Goal: Information Seeking & Learning: Check status

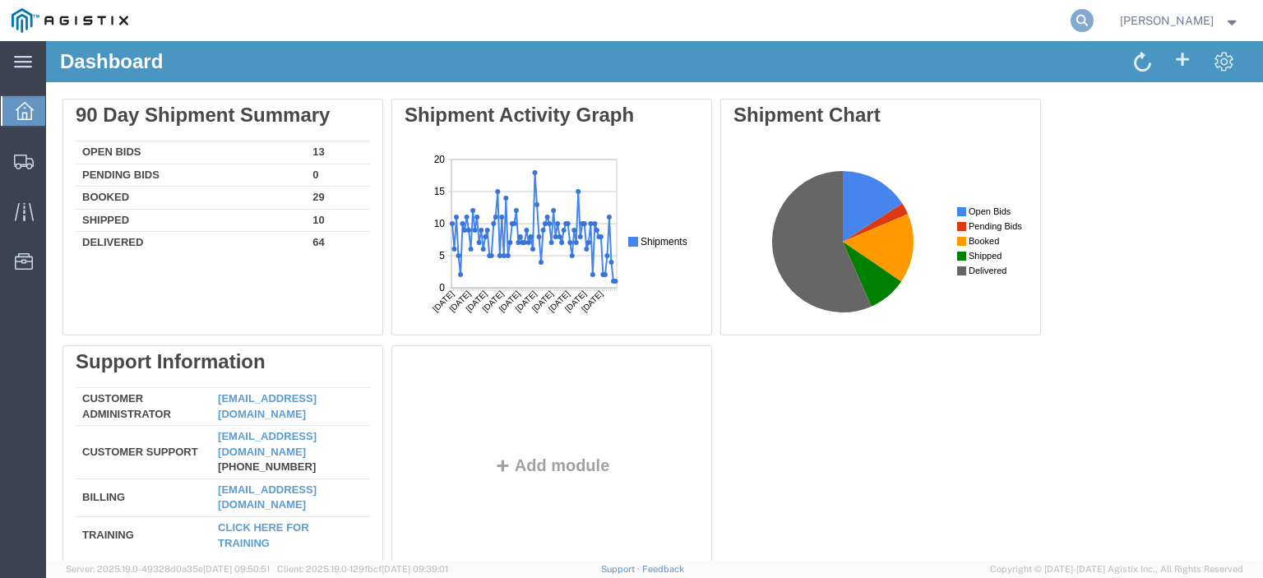
click at [1094, 21] on icon at bounding box center [1082, 20] width 23 height 23
click at [981, 27] on input "search" at bounding box center [821, 20] width 500 height 39
paste input "56840692"
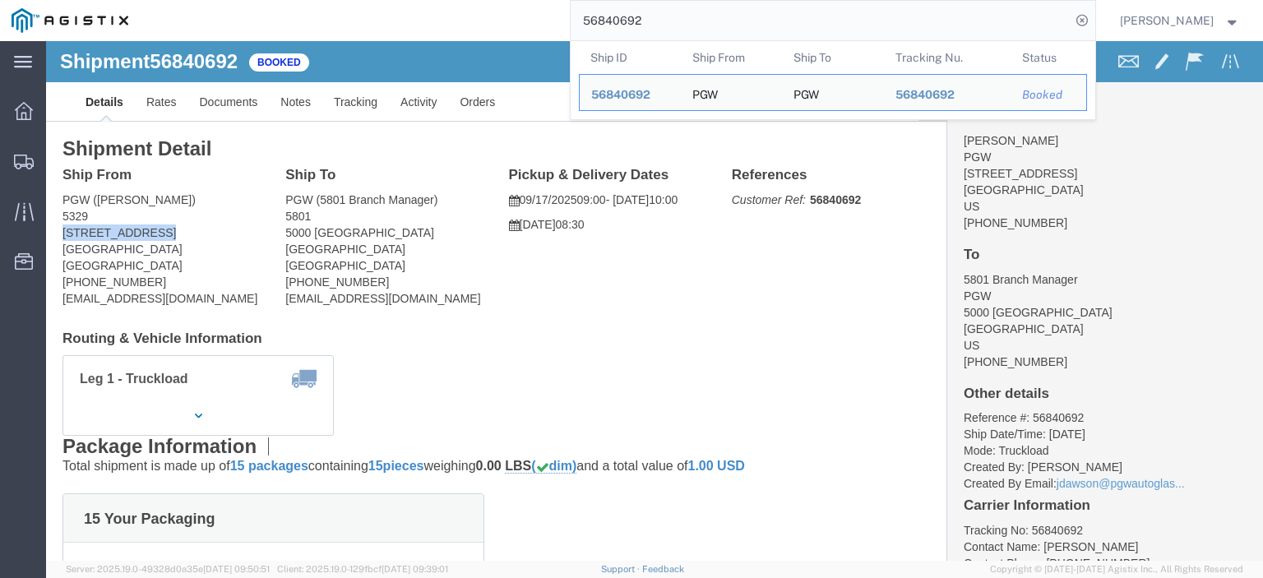
drag, startPoint x: 118, startPoint y: 190, endPoint x: 17, endPoint y: 198, distance: 101.5
click address "PGW ([PERSON_NAME]) [STREET_ADDRESS] [PHONE_NUMBER] [EMAIL_ADDRESS][DOMAIN_NAME]"
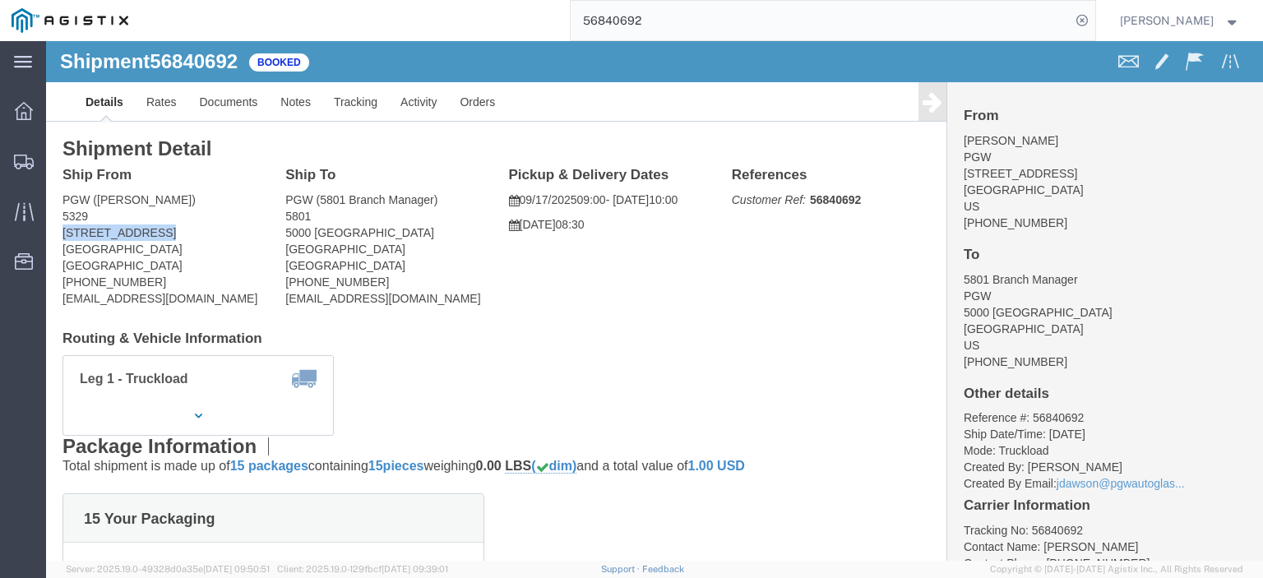
copy address "[STREET_ADDRESS]"
drag, startPoint x: 350, startPoint y: 189, endPoint x: 247, endPoint y: 185, distance: 102.9
click address "PGW (5801 Branch Manager) [STREET_ADDRESS] [PHONE_NUMBER] [EMAIL_ADDRESS][DOMAI…"
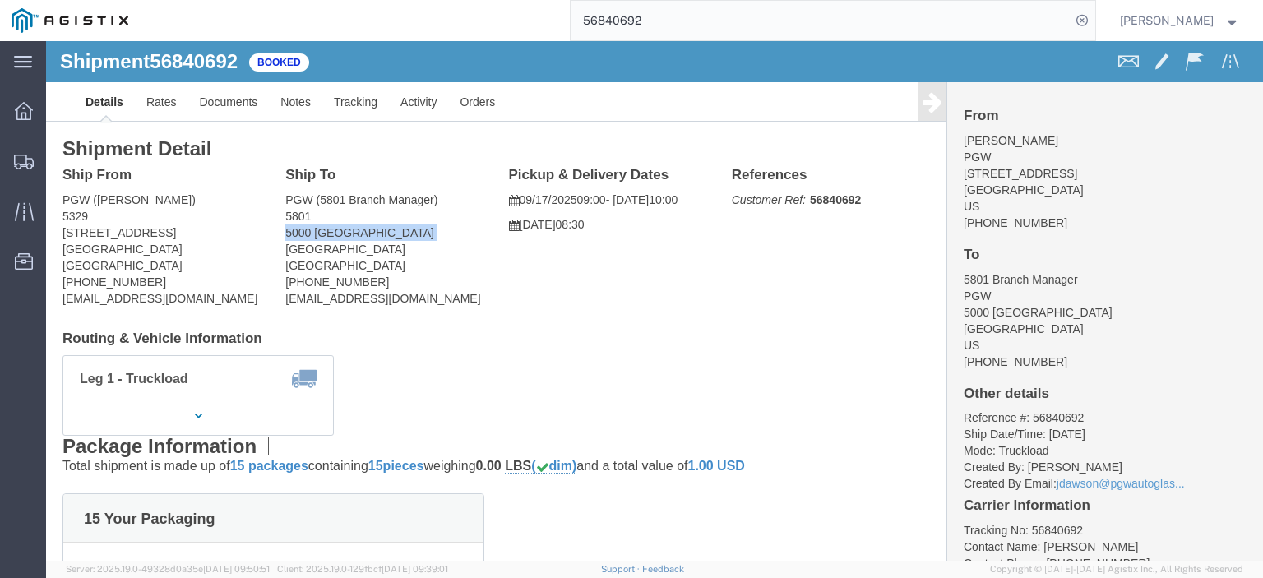
click address "PGW (5801 Branch Manager) [STREET_ADDRESS] [PHONE_NUMBER] [EMAIL_ADDRESS][DOMAI…"
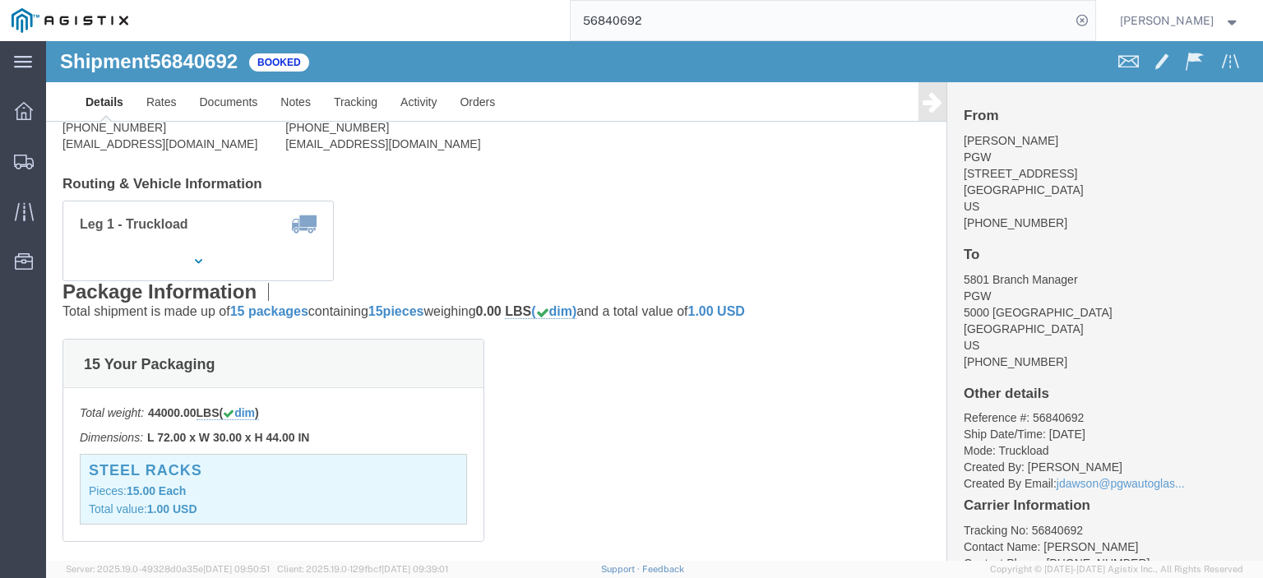
scroll to position [164, 0]
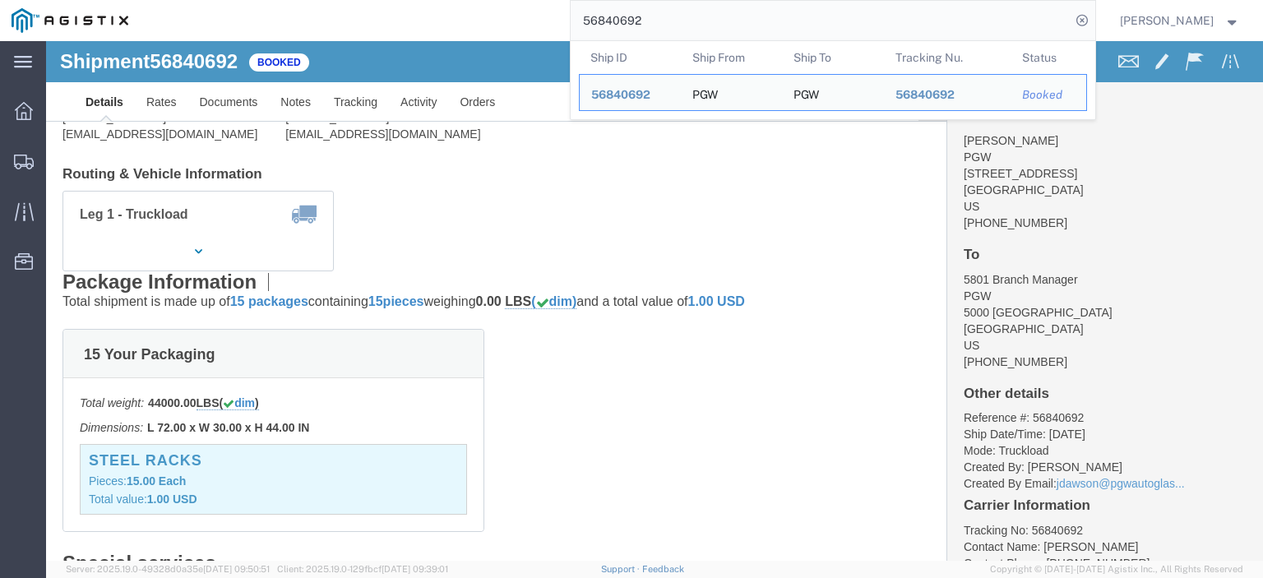
drag, startPoint x: 723, startPoint y: 9, endPoint x: 571, endPoint y: -23, distance: 155.5
click at [571, 0] on html "main_menu Created with Sketch. Collapse Menu Dashboard Shipments Traffic Resour…" at bounding box center [631, 289] width 1263 height 578
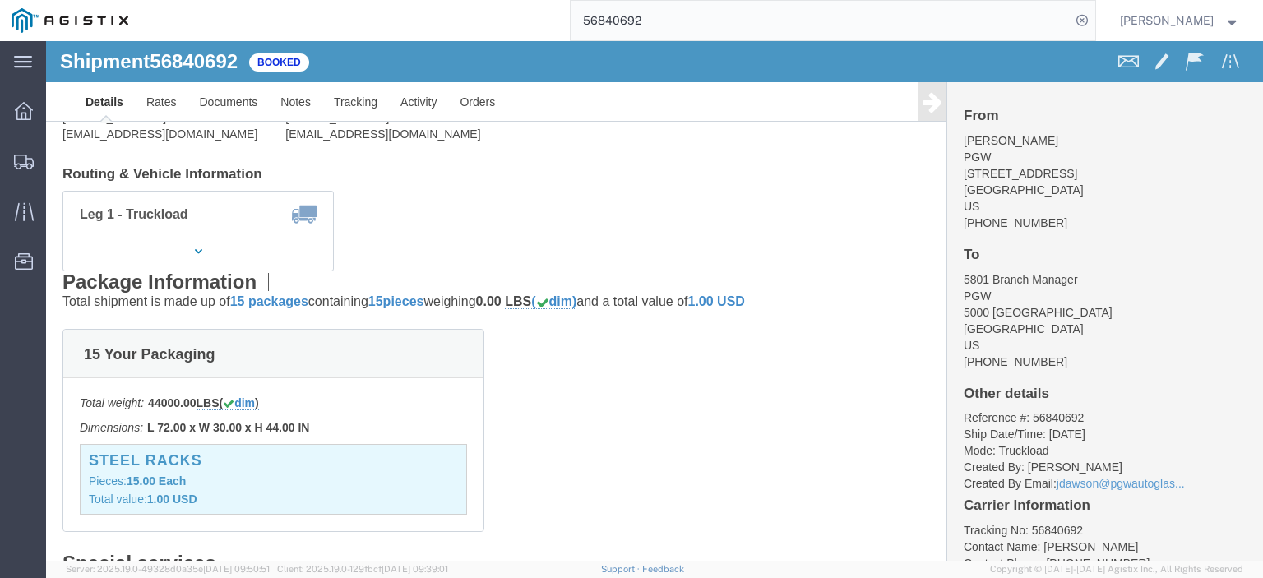
paste input "845"
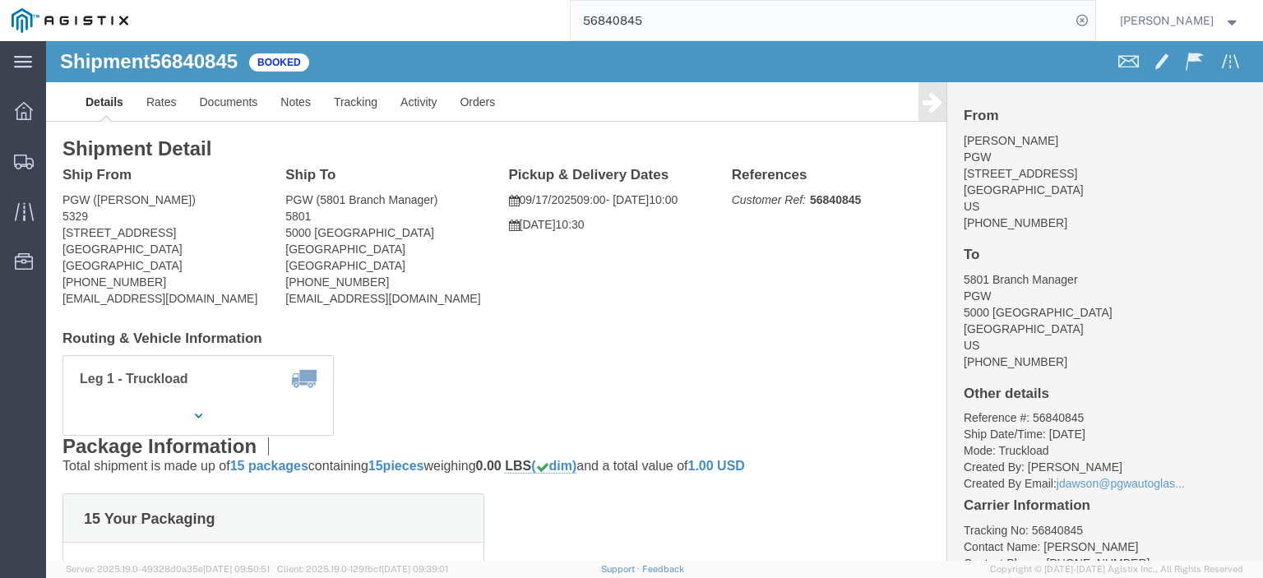
click span "56840845"
copy span "56840845"
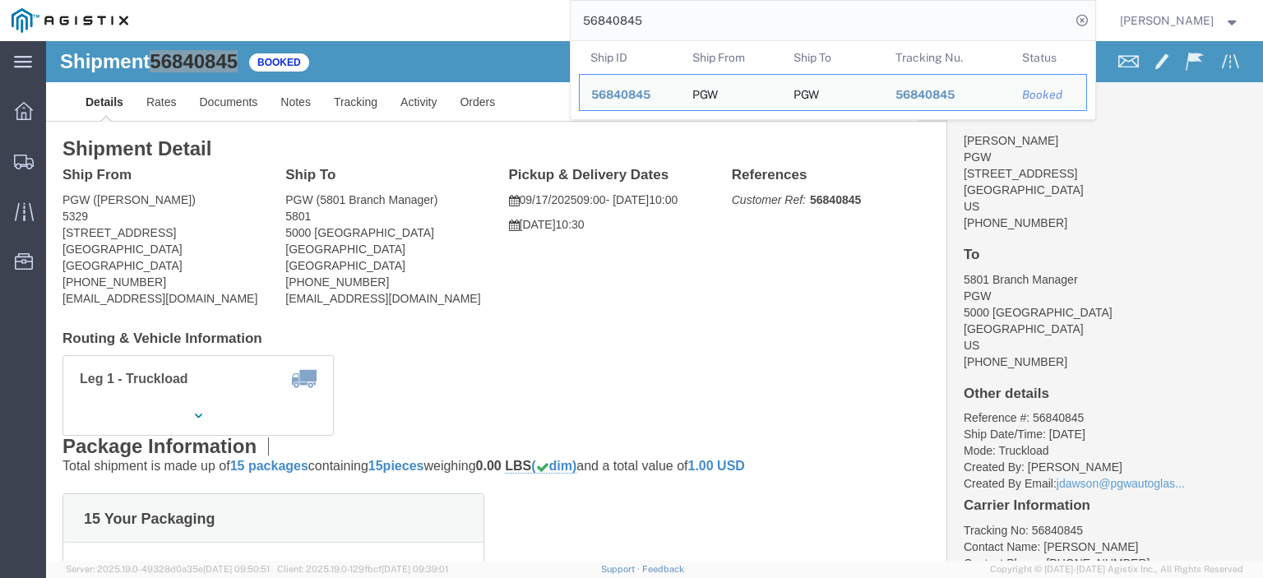
drag, startPoint x: 730, startPoint y: 26, endPoint x: 331, endPoint y: -96, distance: 418.1
click at [331, 0] on html "main_menu Created with Sketch. Collapse Menu Dashboard Shipments Traffic Resour…" at bounding box center [631, 289] width 1263 height 578
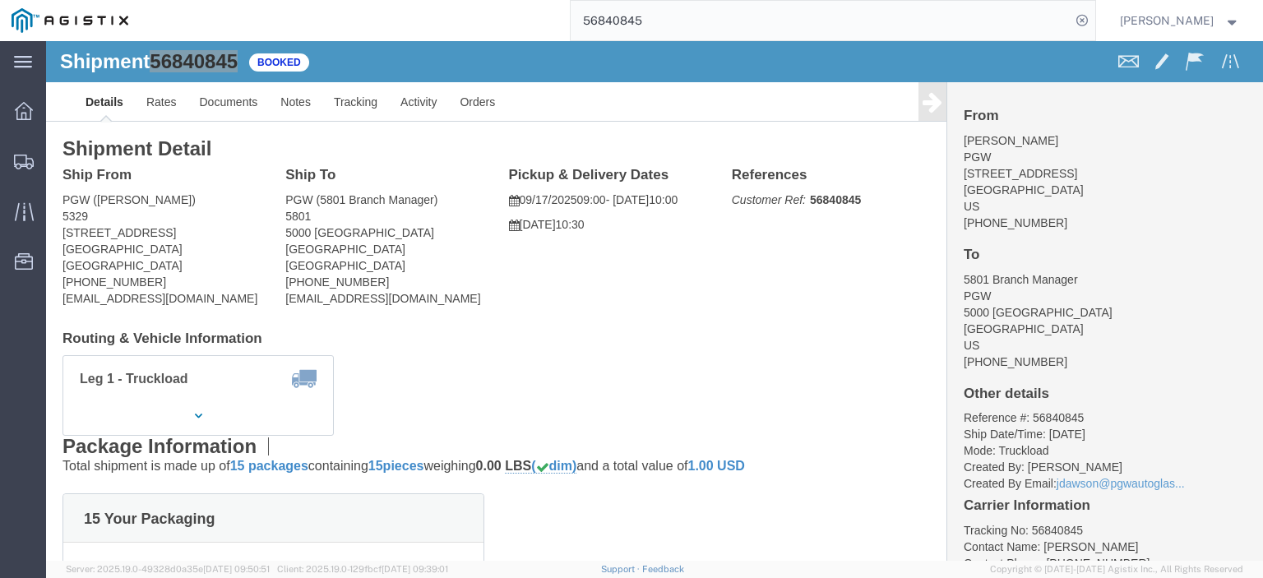
paste input "39743"
type input "56839743"
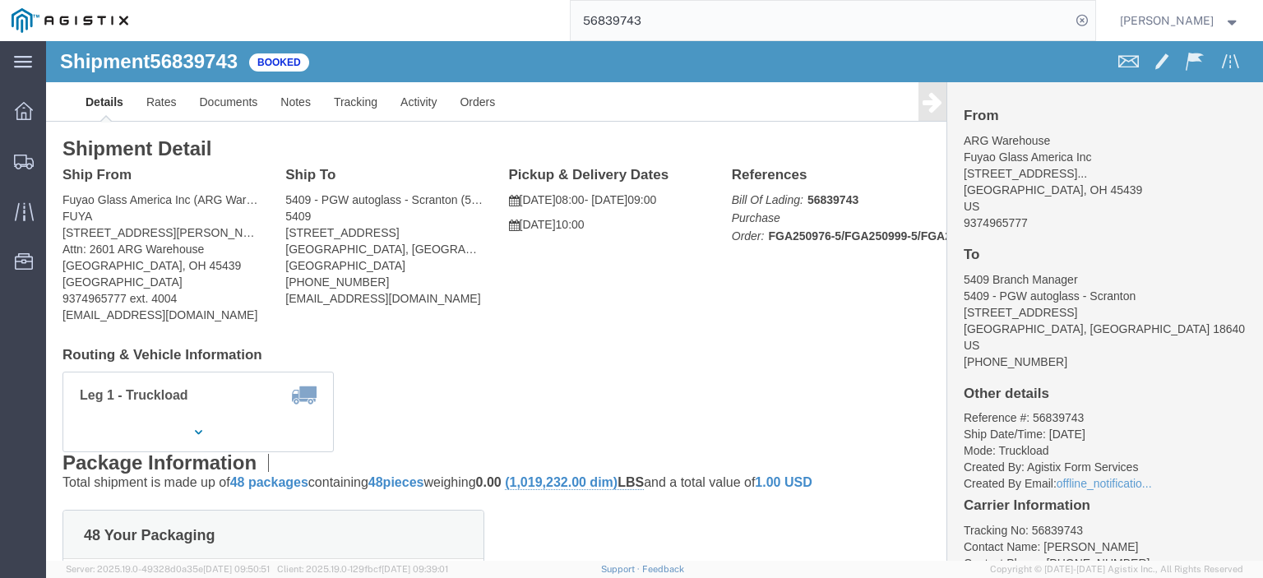
click span "56839743"
copy span "56839743"
drag, startPoint x: 131, startPoint y: 195, endPoint x: 3, endPoint y: 188, distance: 127.7
click div "Ship From Fuyao Glass America Inc (ARG Warehouse) FUYA [STREET_ADDRESS][PERSON_…"
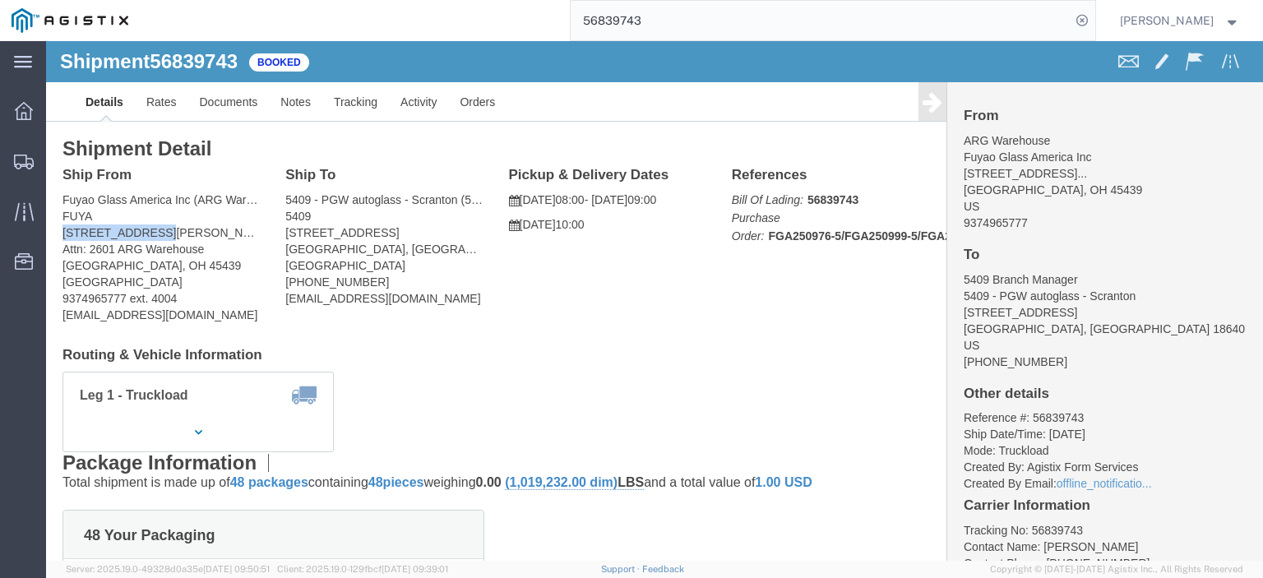
copy address "[STREET_ADDRESS][PERSON_NAME]"
drag, startPoint x: 340, startPoint y: 190, endPoint x: 234, endPoint y: 190, distance: 106.1
click div "Ship To 5409 - PGW autoglass - Scranton (5409 Branch Manager) [STREET_ADDRESS] …"
copy address "[STREET_ADDRESS]"
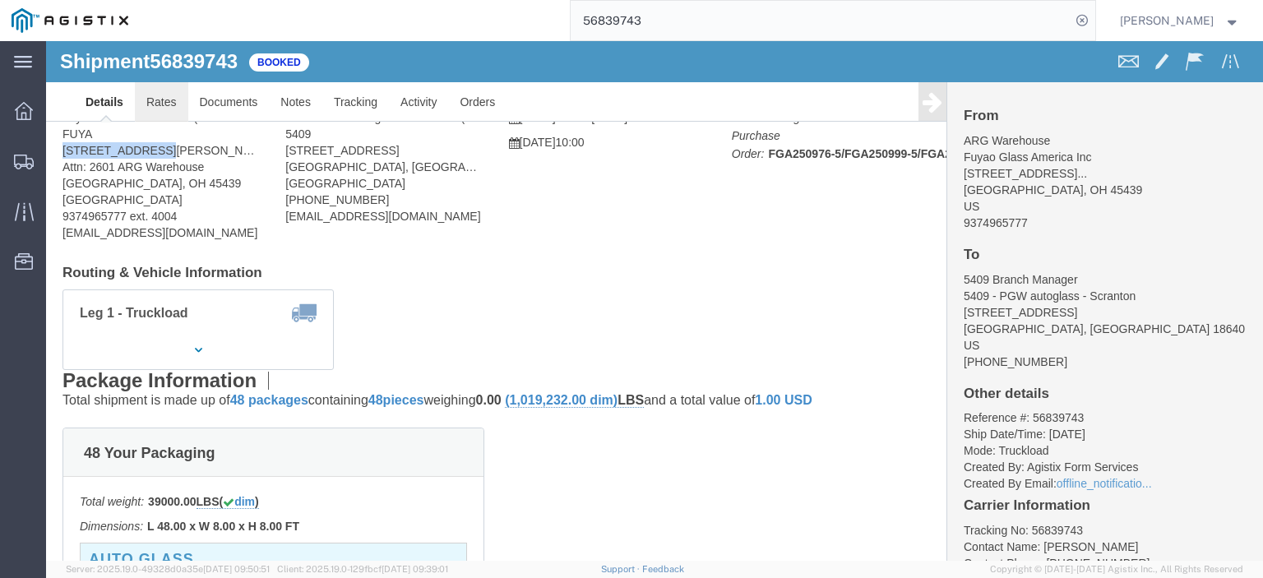
click link "Rates"
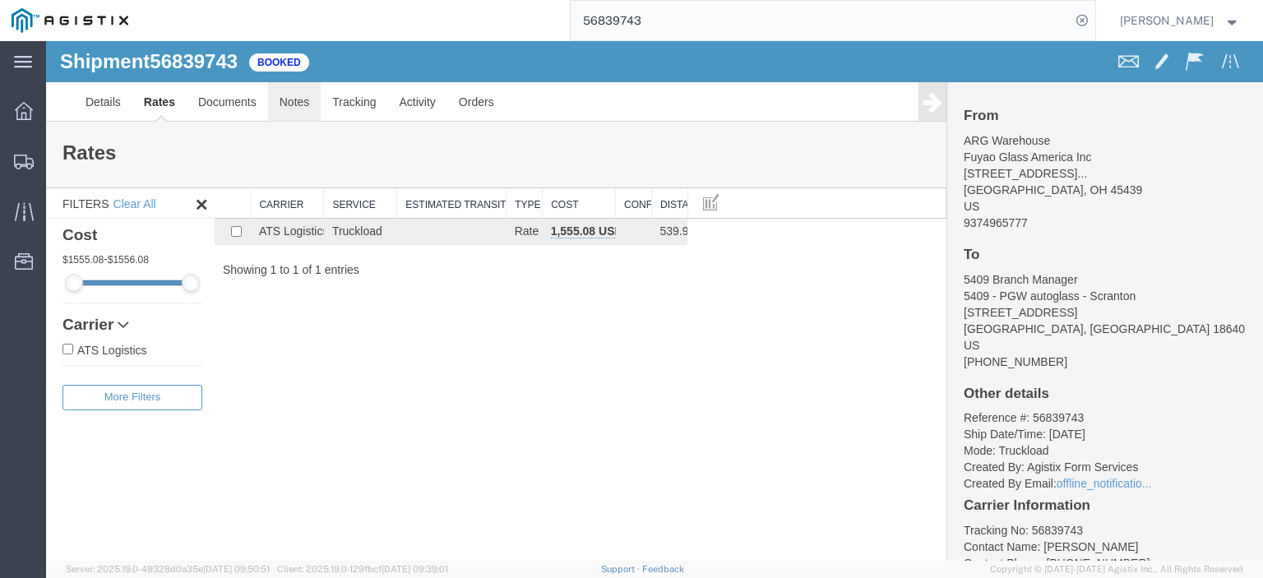
click at [299, 117] on link "Notes" at bounding box center [294, 101] width 53 height 39
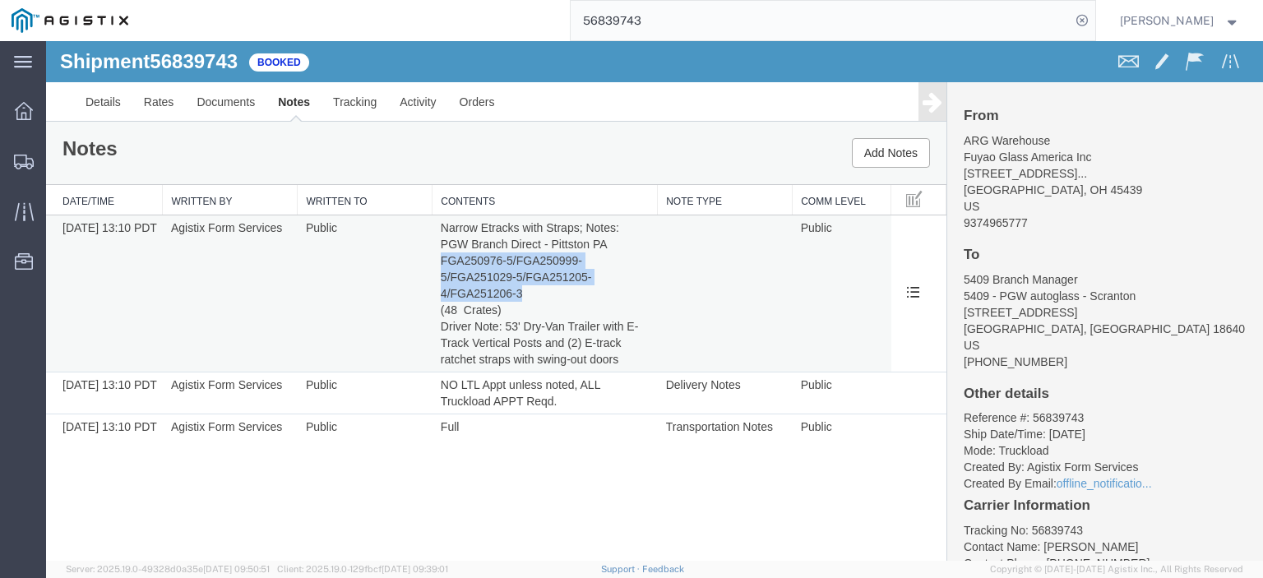
drag, startPoint x: 529, startPoint y: 289, endPoint x: 442, endPoint y: 264, distance: 89.8
click at [442, 264] on td "Narrow Etracks with Straps; Notes: PGW Branch Direct - Pittston PA FGA250976-5/…" at bounding box center [545, 293] width 225 height 157
copy span "FGA250976-5/FGA250999-5/FGA251029-5/FGA251205-4/FGA251206-3"
